Goal: Check status: Check status

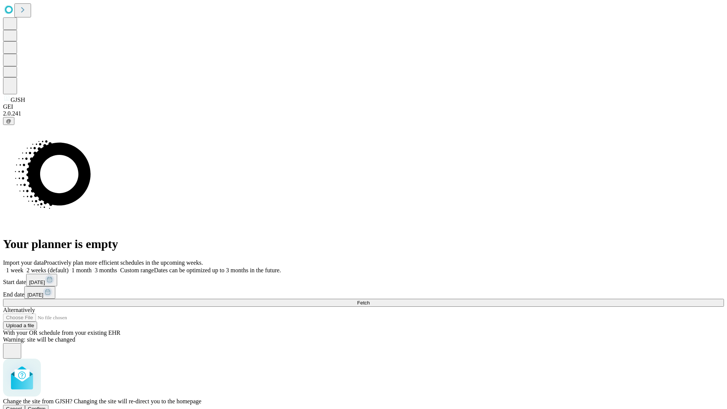
click at [46, 406] on span "Confirm" at bounding box center [37, 409] width 18 height 6
click at [23, 267] on label "1 week" at bounding box center [13, 270] width 20 height 6
click at [369, 300] on span "Fetch" at bounding box center [363, 303] width 12 height 6
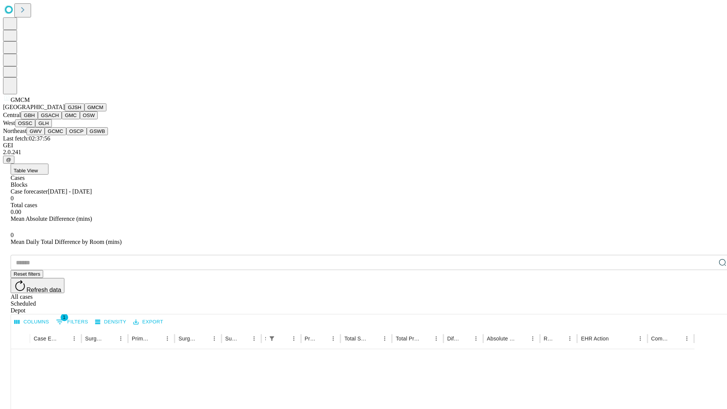
click at [38, 119] on button "GBH" at bounding box center [29, 115] width 17 height 8
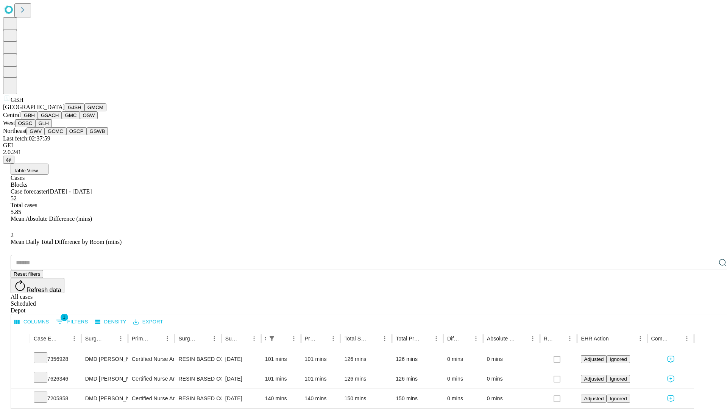
click at [59, 119] on button "GSACH" at bounding box center [50, 115] width 24 height 8
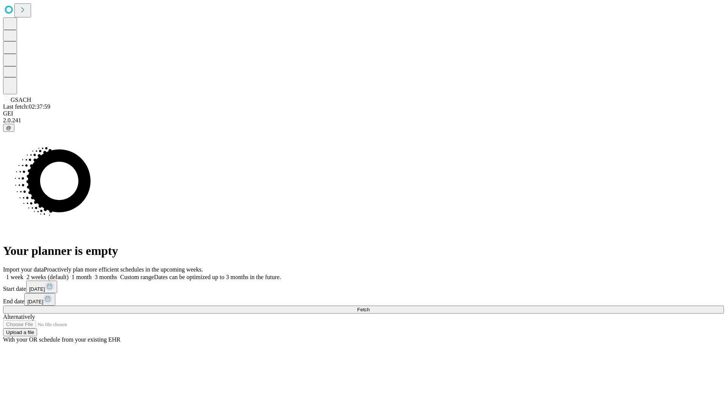
click at [23, 274] on label "1 week" at bounding box center [13, 277] width 20 height 6
click at [369, 307] on span "Fetch" at bounding box center [363, 310] width 12 height 6
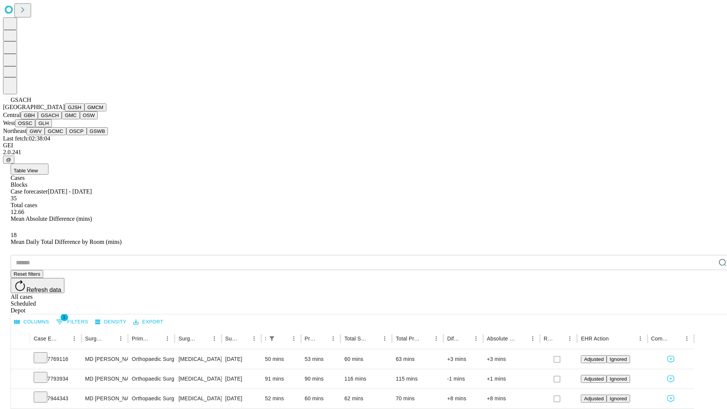
click at [62, 119] on button "GMC" at bounding box center [71, 115] width 18 height 8
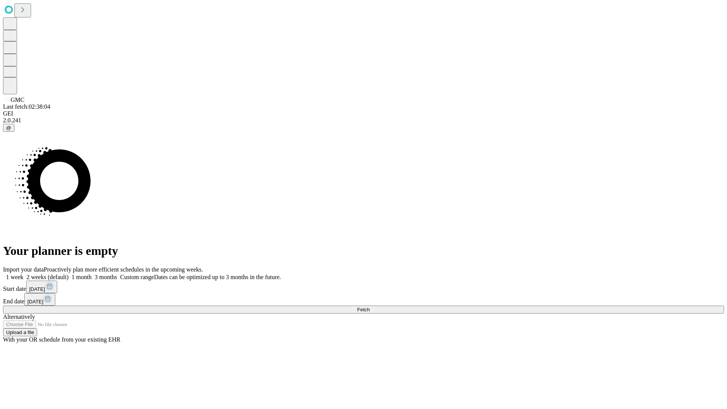
click at [23, 274] on label "1 week" at bounding box center [13, 277] width 20 height 6
click at [369, 307] on span "Fetch" at bounding box center [363, 310] width 12 height 6
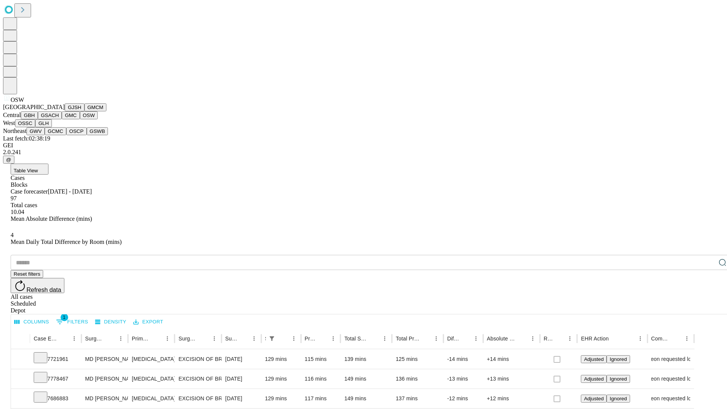
click at [36, 127] on button "OSSC" at bounding box center [25, 123] width 20 height 8
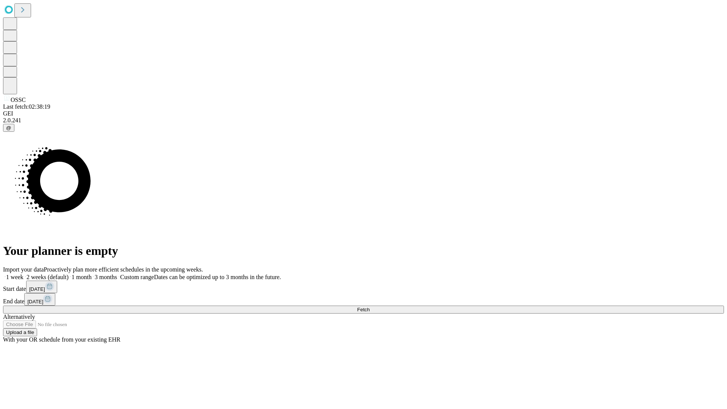
click at [23, 274] on label "1 week" at bounding box center [13, 277] width 20 height 6
click at [369, 307] on span "Fetch" at bounding box center [363, 310] width 12 height 6
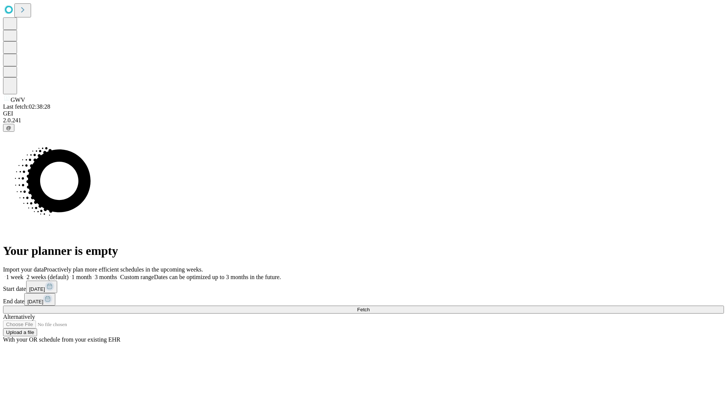
click at [23, 274] on label "1 week" at bounding box center [13, 277] width 20 height 6
click at [369, 307] on span "Fetch" at bounding box center [363, 310] width 12 height 6
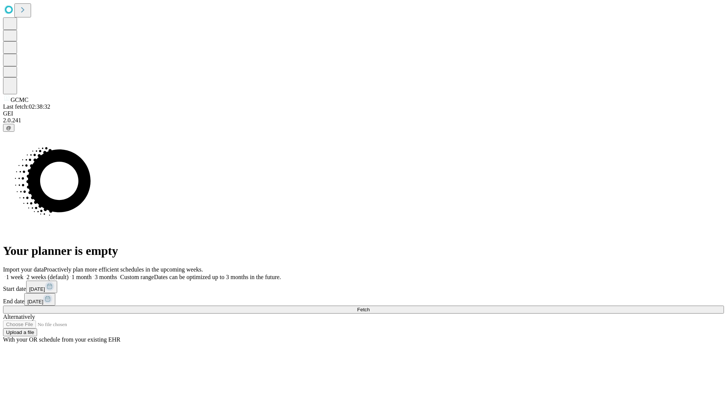
click at [23, 274] on label "1 week" at bounding box center [13, 277] width 20 height 6
click at [369, 307] on span "Fetch" at bounding box center [363, 310] width 12 height 6
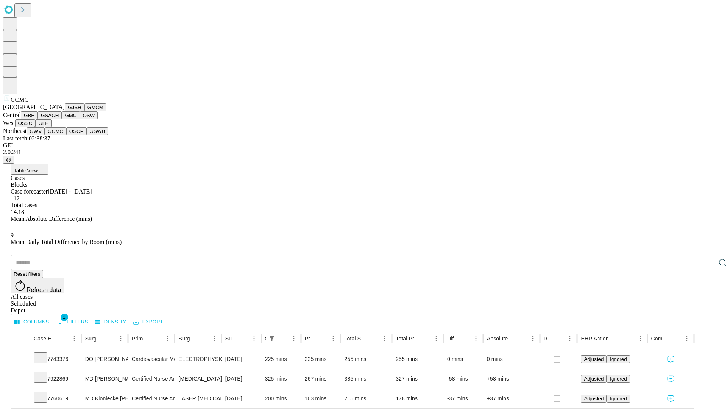
click at [66, 135] on button "OSCP" at bounding box center [76, 131] width 20 height 8
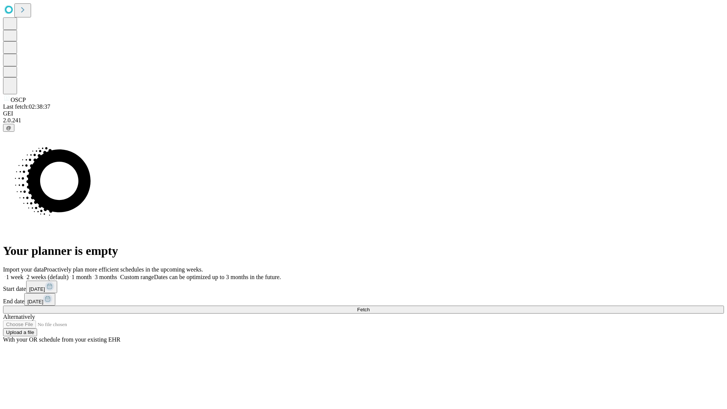
click at [23, 274] on label "1 week" at bounding box center [13, 277] width 20 height 6
click at [369, 307] on span "Fetch" at bounding box center [363, 310] width 12 height 6
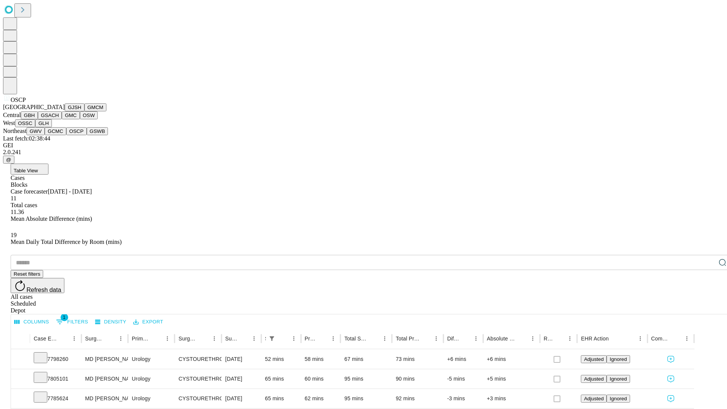
click at [87, 135] on button "GSWB" at bounding box center [98, 131] width 22 height 8
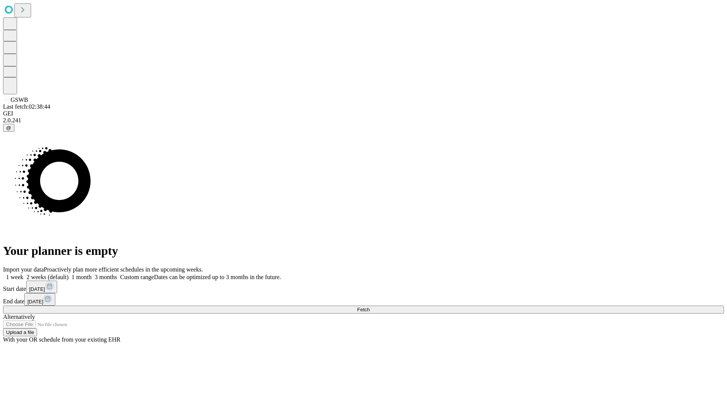
click at [23, 274] on label "1 week" at bounding box center [13, 277] width 20 height 6
click at [369, 307] on span "Fetch" at bounding box center [363, 310] width 12 height 6
